Goal: Task Accomplishment & Management: Manage account settings

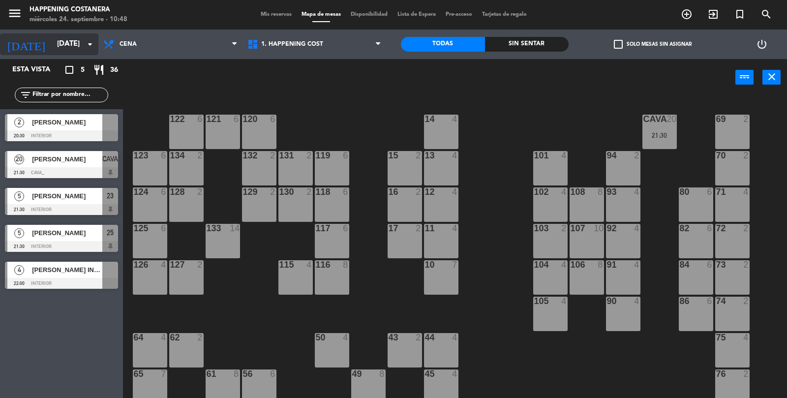
click at [77, 52] on input "[DATE]" at bounding box center [99, 44] width 95 height 19
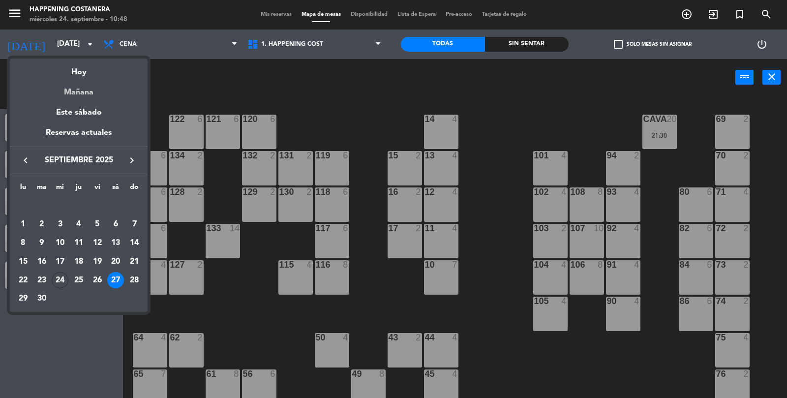
click at [65, 80] on div "Mañana" at bounding box center [79, 89] width 138 height 20
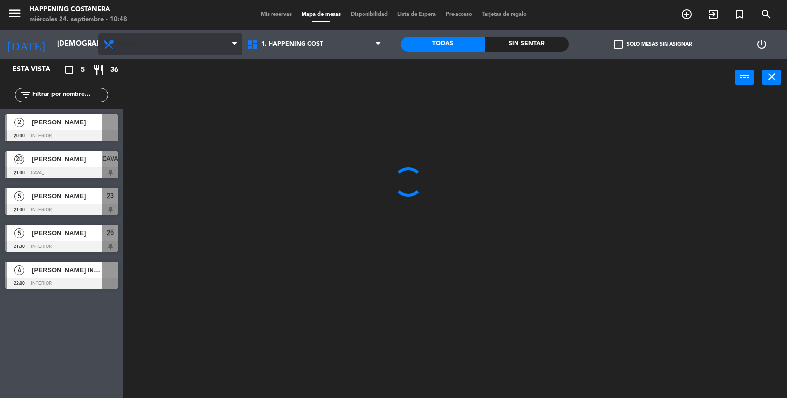
click at [109, 49] on icon at bounding box center [110, 44] width 14 height 12
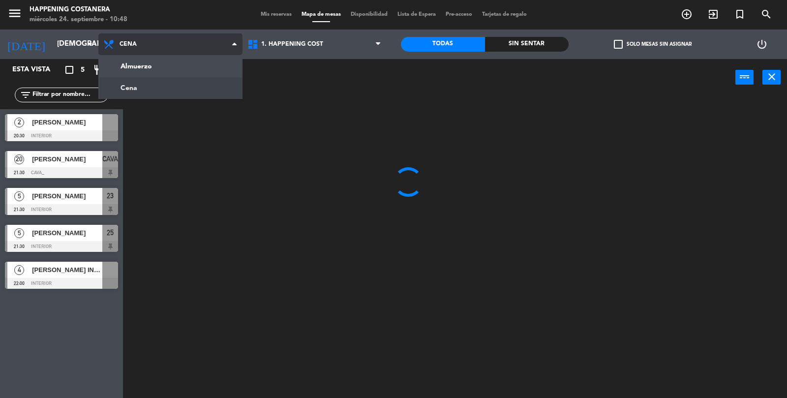
click at [122, 67] on ng-component "menu Happening Costanera miércoles 24. septiembre - 10:48 Mis reservas Mapa de …" at bounding box center [393, 199] width 787 height 399
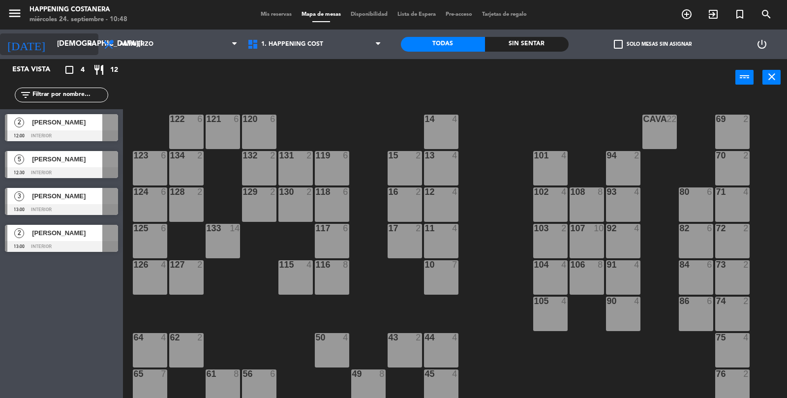
click at [52, 46] on input "[DEMOGRAPHIC_DATA][DATE]" at bounding box center [99, 44] width 95 height 19
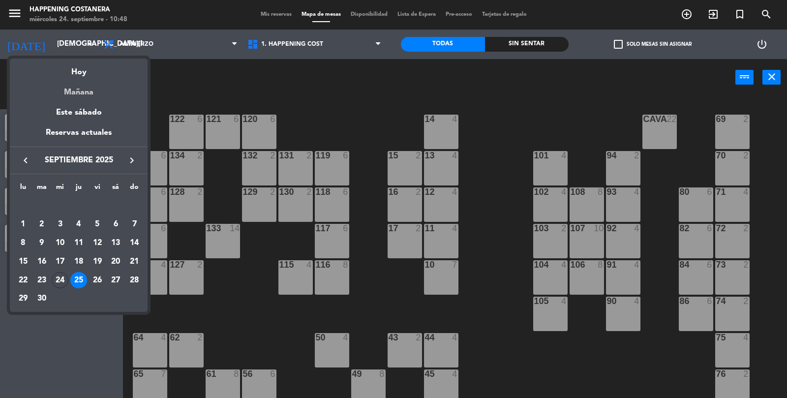
click at [80, 79] on div "Mañana" at bounding box center [79, 89] width 138 height 20
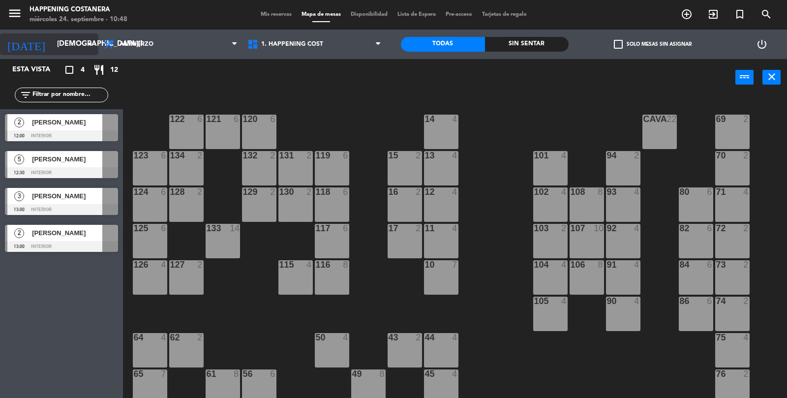
click at [52, 48] on input "[DEMOGRAPHIC_DATA][DATE]" at bounding box center [99, 44] width 95 height 19
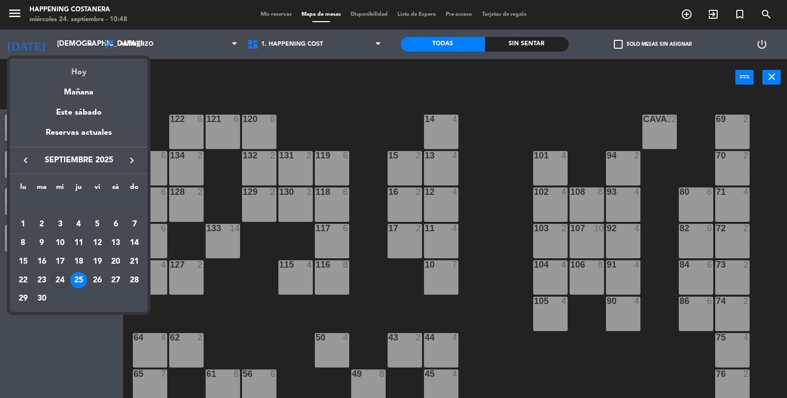
click at [82, 68] on div "Hoy" at bounding box center [79, 69] width 138 height 20
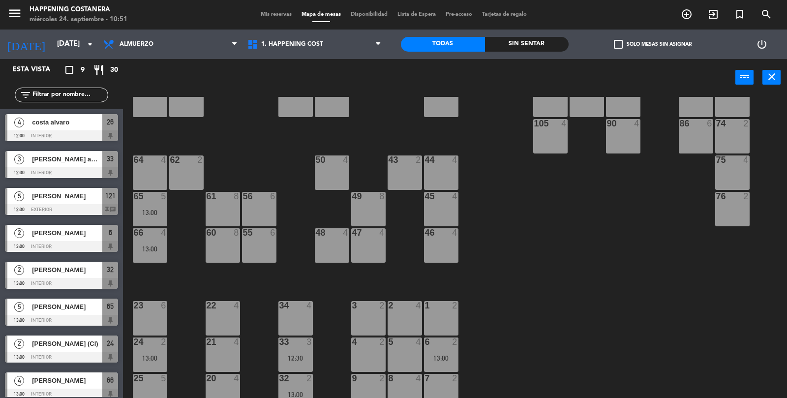
scroll to position [181, 0]
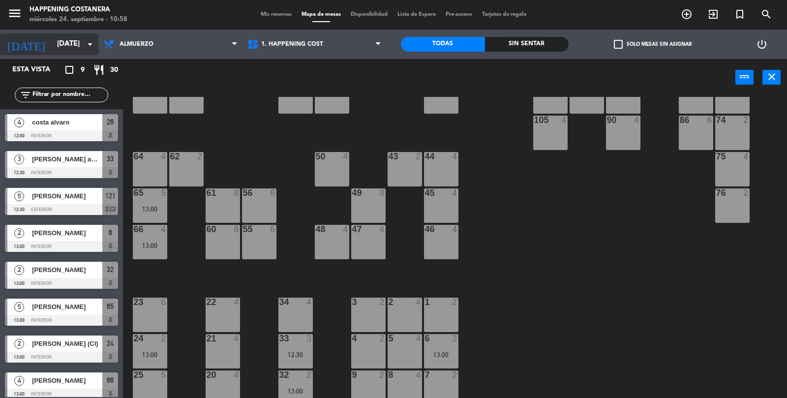
click at [52, 42] on input "[DATE]" at bounding box center [99, 44] width 95 height 19
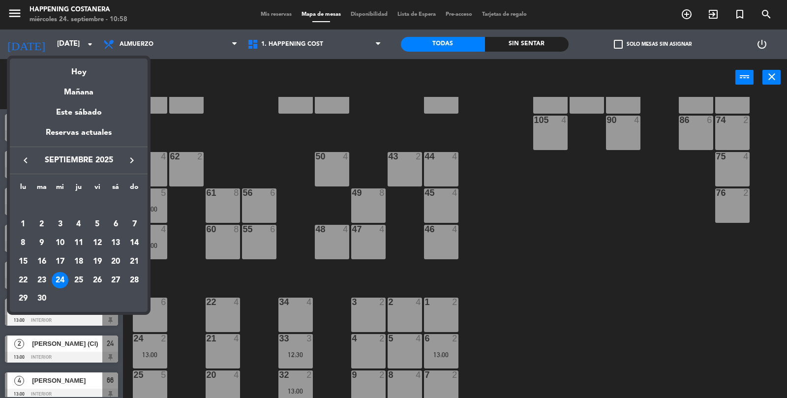
click at [129, 162] on icon "keyboard_arrow_right" at bounding box center [132, 160] width 12 height 12
click at [63, 224] on div "1" at bounding box center [60, 224] width 17 height 17
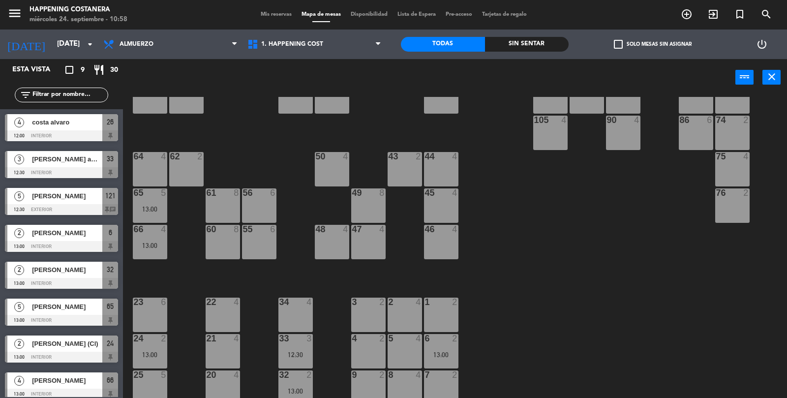
type input "[DATE]"
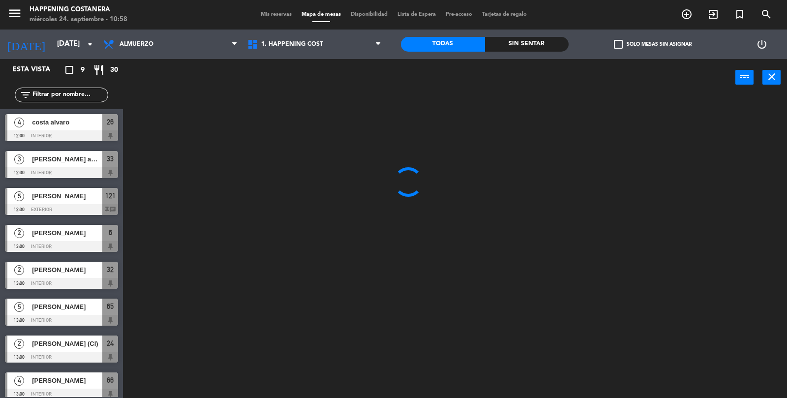
scroll to position [0, 0]
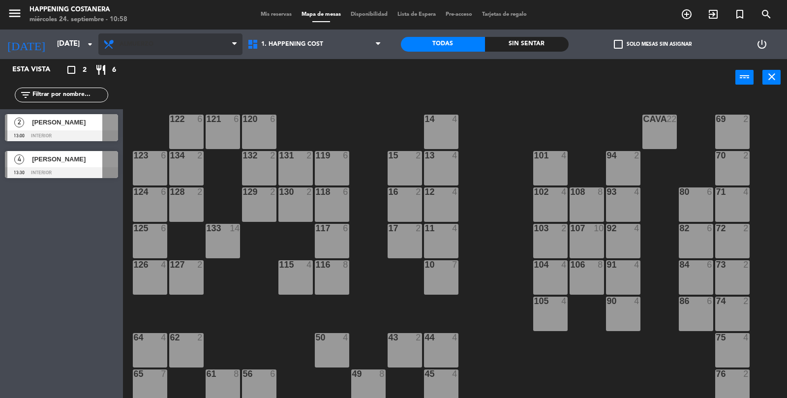
click at [117, 52] on span "Almuerzo" at bounding box center [170, 44] width 144 height 22
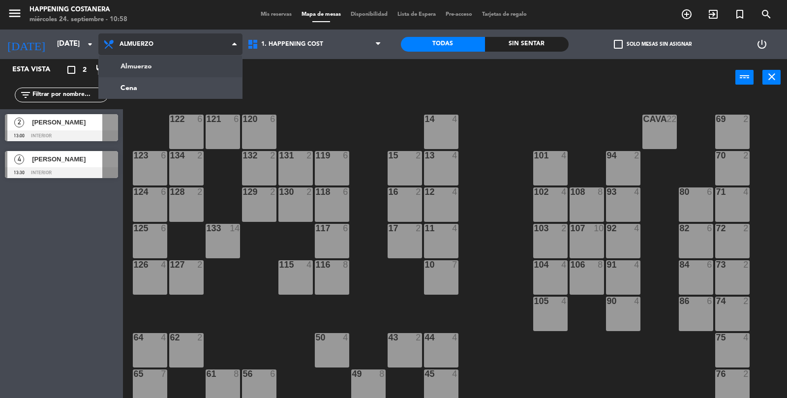
click at [116, 86] on ng-component "menu Happening Costanera miércoles 24. septiembre - 10:58 Mis reservas Mapa de …" at bounding box center [393, 199] width 787 height 399
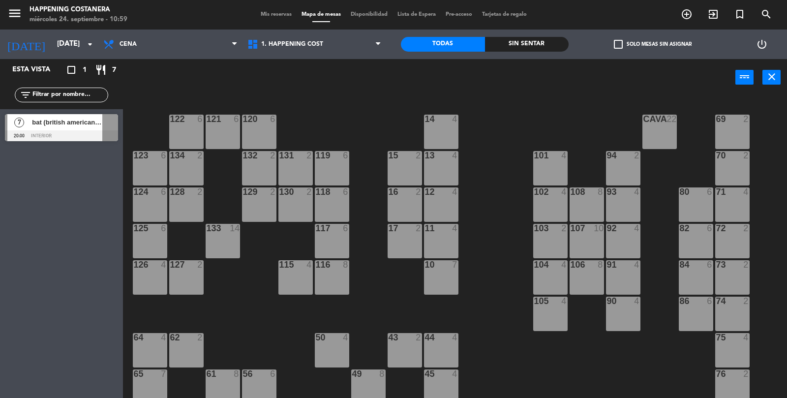
click at [34, 132] on div at bounding box center [61, 135] width 113 height 11
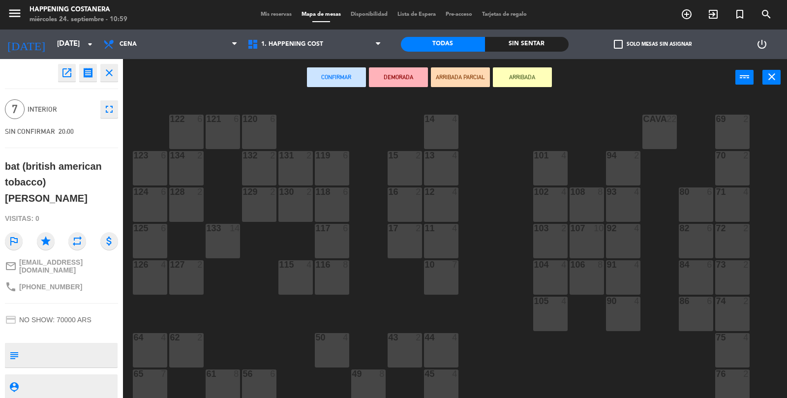
click at [67, 345] on textarea at bounding box center [70, 355] width 94 height 21
type textarea "no le toma la tarjeta. llamar para confirmar"
click at [79, 201] on div "bat (british american tobacco) [PERSON_NAME]" at bounding box center [61, 182] width 113 height 48
click at [368, 140] on div "69 2 122 6 121 6 120 6 14 4 CAVA 22 101 4 94 2 70 2 123 6 131 2 134 2 132 2 13 …" at bounding box center [459, 248] width 656 height 302
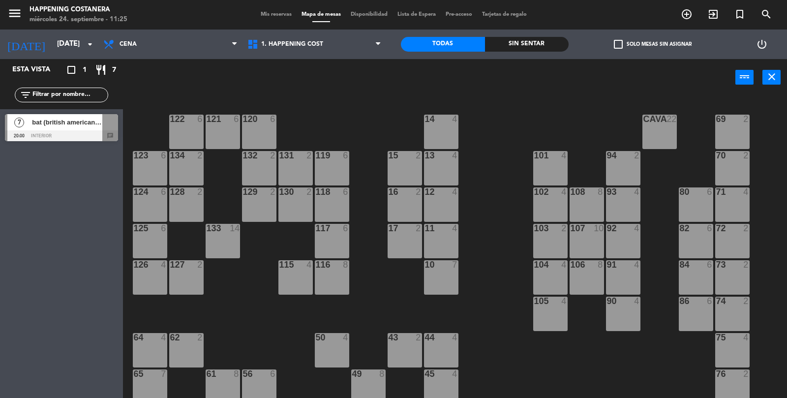
click at [693, 29] on div "menu Happening Costanera miércoles 24. septiembre - 11:25 Mis reservas Mapa de …" at bounding box center [393, 15] width 787 height 30
click at [689, 9] on icon "add_circle_outline" at bounding box center [687, 14] width 12 height 12
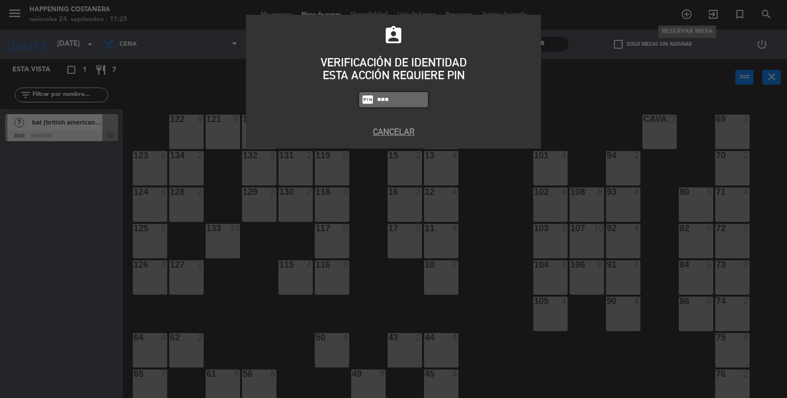
type input "3624"
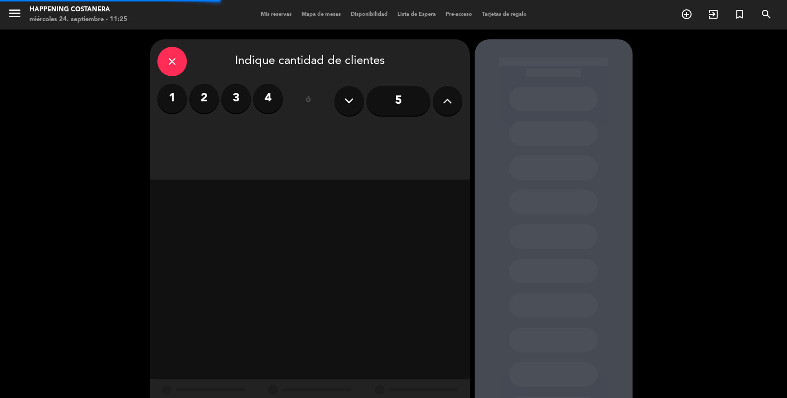
click at [459, 103] on button at bounding box center [448, 101] width 30 height 30
click at [457, 108] on button at bounding box center [448, 101] width 30 height 30
click at [457, 106] on button at bounding box center [448, 101] width 30 height 30
type input "8"
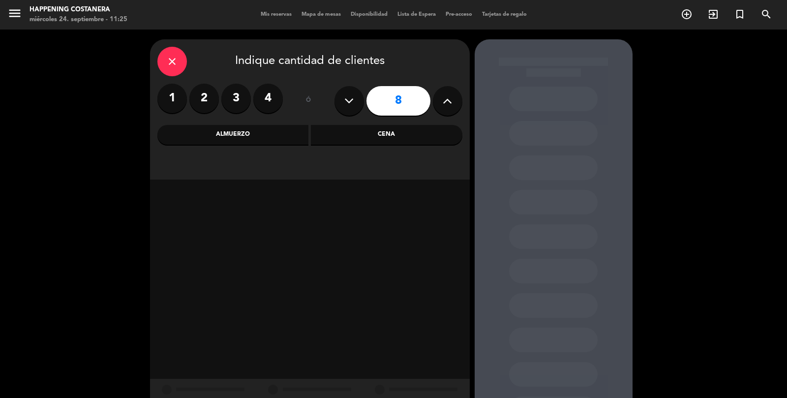
click at [406, 144] on div "Cena" at bounding box center [387, 135] width 152 height 20
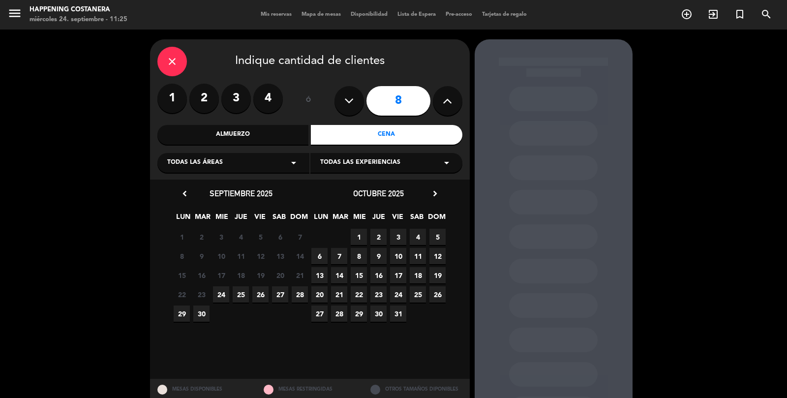
click at [260, 299] on span "26" at bounding box center [260, 294] width 16 height 16
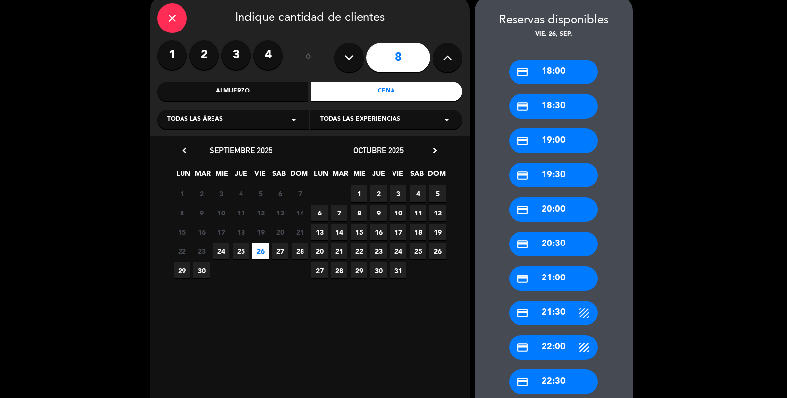
scroll to position [42, 0]
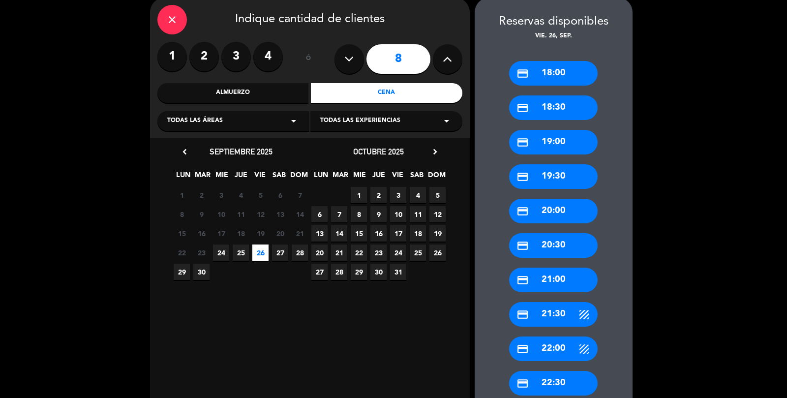
click at [579, 233] on div "credit_card 20:30" at bounding box center [553, 245] width 89 height 25
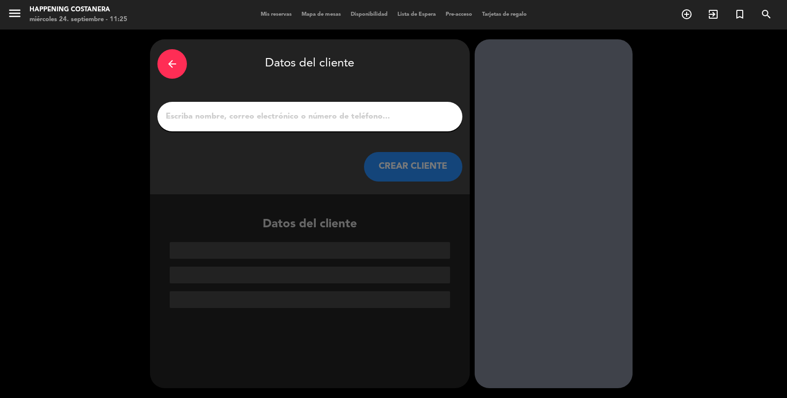
scroll to position [43, 0]
click at [210, 110] on input "1" at bounding box center [310, 117] width 290 height 14
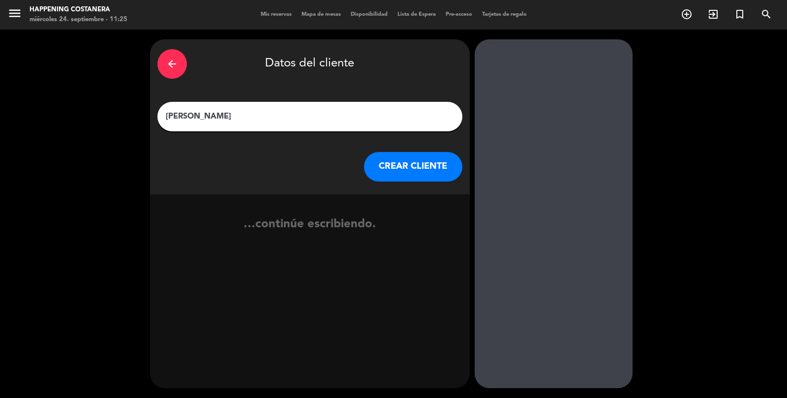
type input "[PERSON_NAME]"
click at [389, 152] on button "CREAR CLIENTE" at bounding box center [413, 167] width 98 height 30
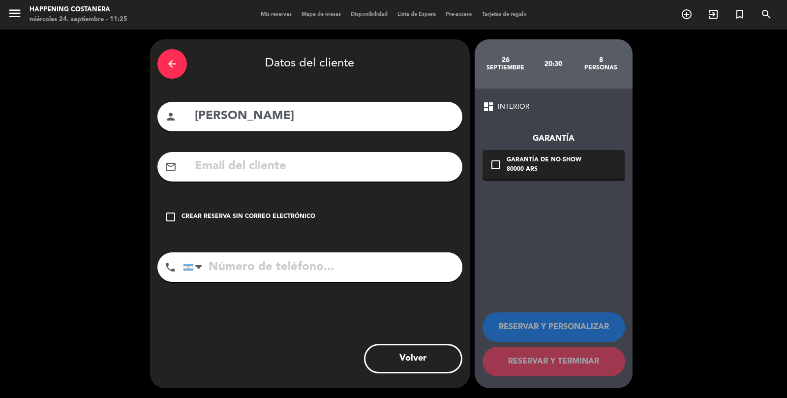
click at [251, 156] on input "text" at bounding box center [324, 166] width 261 height 20
type input "d"
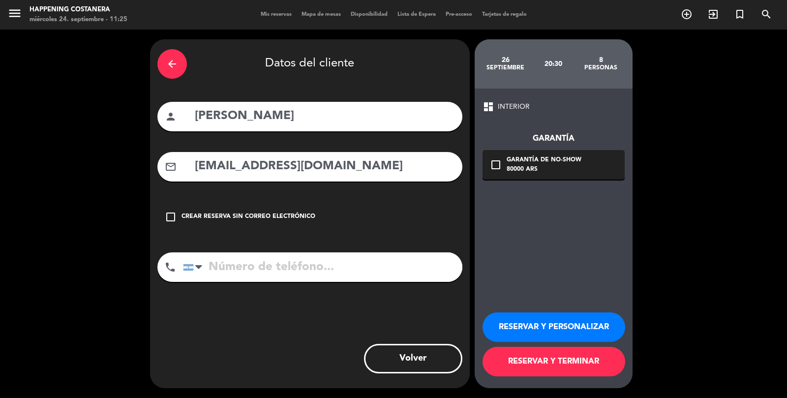
type input "[EMAIL_ADDRESS][DOMAIN_NAME]"
click at [570, 165] on div "80000 ARS" at bounding box center [544, 170] width 75 height 10
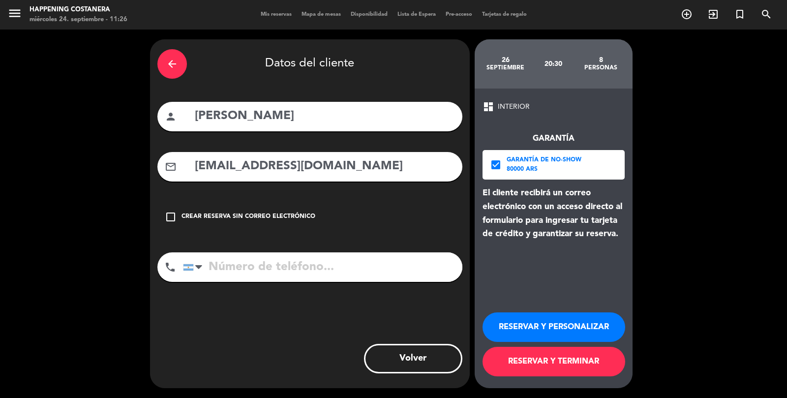
click at [387, 252] on input "tel" at bounding box center [322, 267] width 279 height 30
type input "1144464370"
click at [545, 369] on button "RESERVAR Y TERMINAR" at bounding box center [554, 362] width 143 height 30
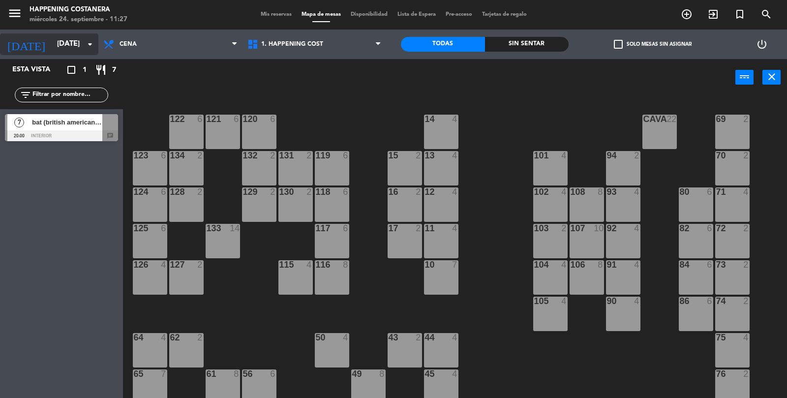
click at [54, 48] on input "[DATE]" at bounding box center [99, 44] width 95 height 19
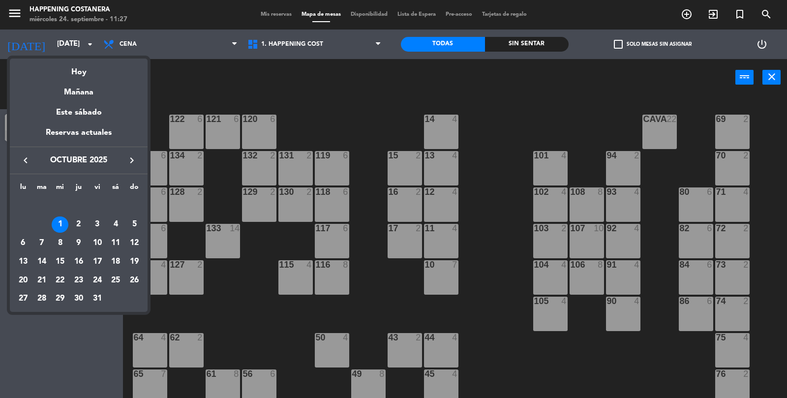
click at [29, 166] on button "keyboard_arrow_left" at bounding box center [26, 160] width 18 height 13
click at [96, 281] on div "26" at bounding box center [97, 280] width 17 height 17
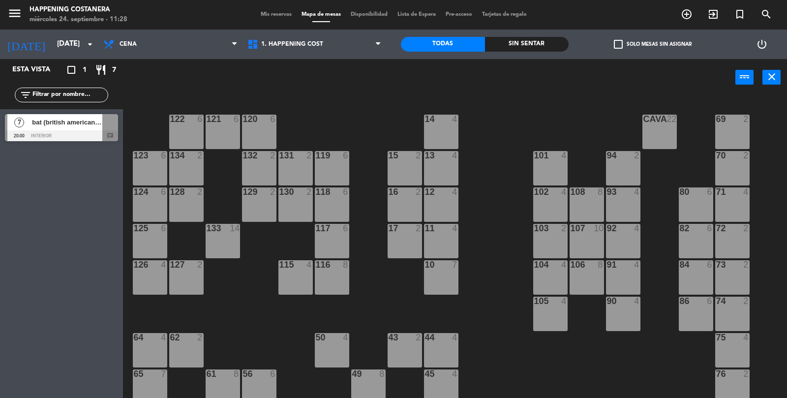
type input "[DATE]"
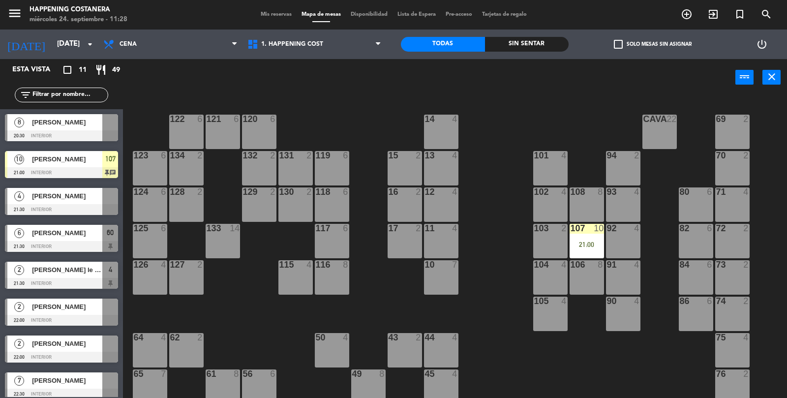
click at [46, 135] on div at bounding box center [61, 135] width 113 height 11
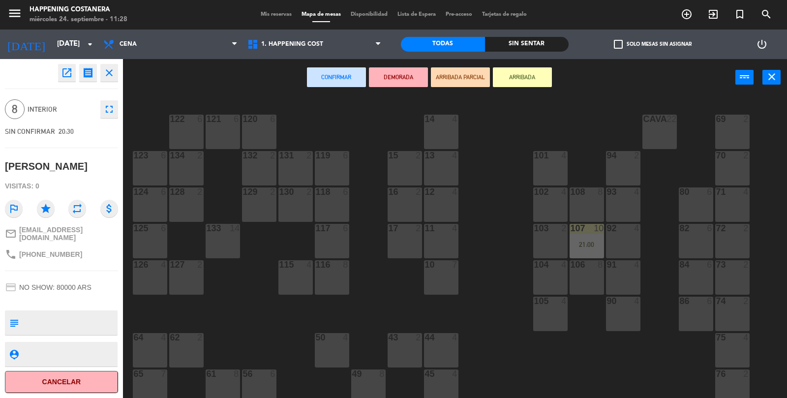
click at [64, 312] on textarea at bounding box center [70, 322] width 94 height 21
type textarea "pidio abajo. no se le garantizo nada por lo cual se nego a llenar la garantia"
click at [89, 268] on div "open_in_new receipt 8:30 PM [DATE] 8 personas [PERSON_NAME] close 8 INTERIOR fu…" at bounding box center [61, 228] width 123 height 339
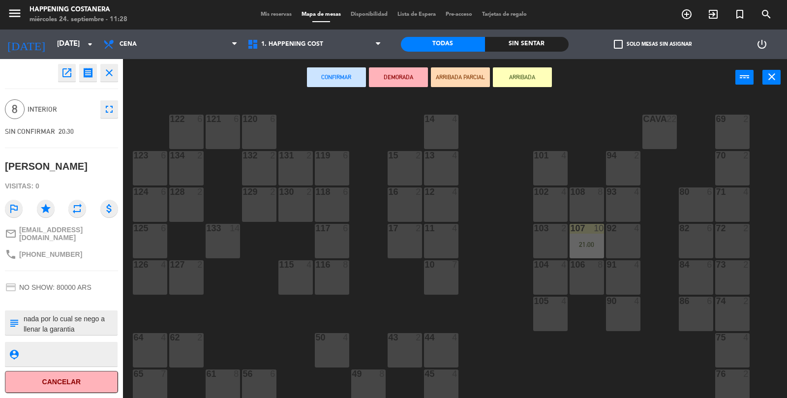
click at [111, 76] on icon "close" at bounding box center [109, 73] width 12 height 12
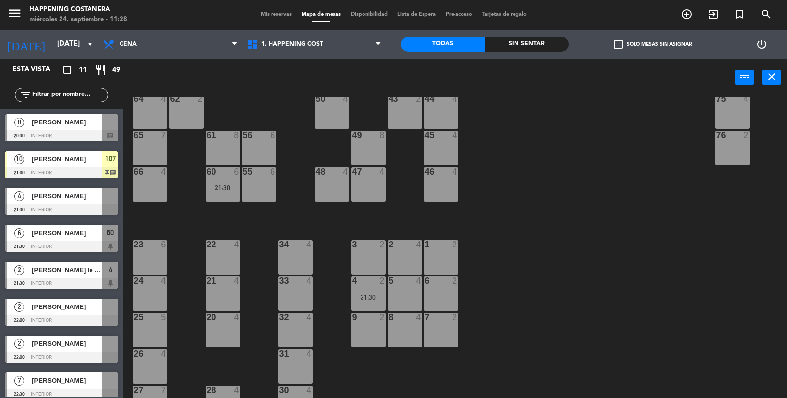
scroll to position [259, 0]
